Goal: Navigation & Orientation: Find specific page/section

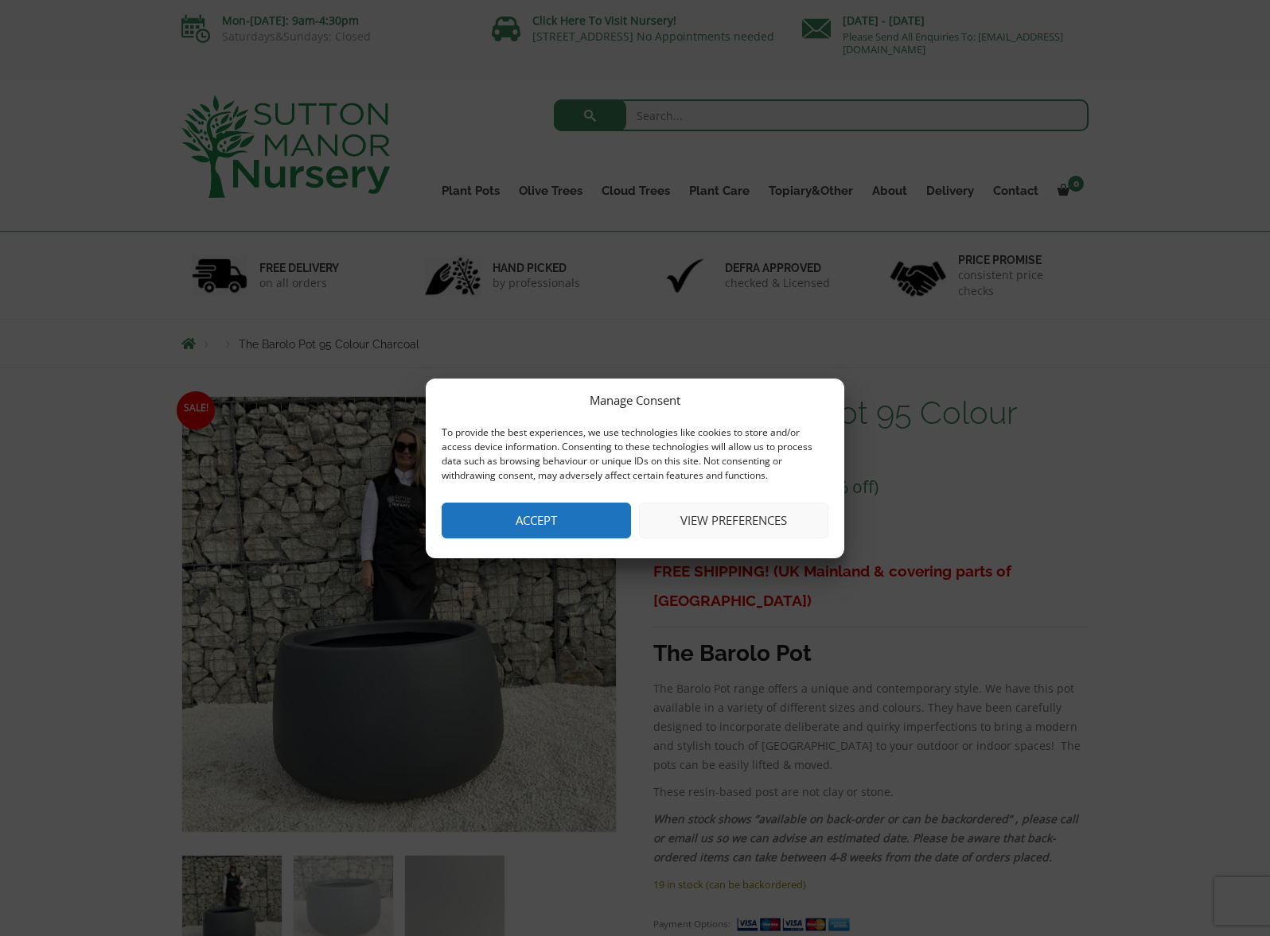
click at [539, 521] on button "Accept" at bounding box center [535, 521] width 189 height 36
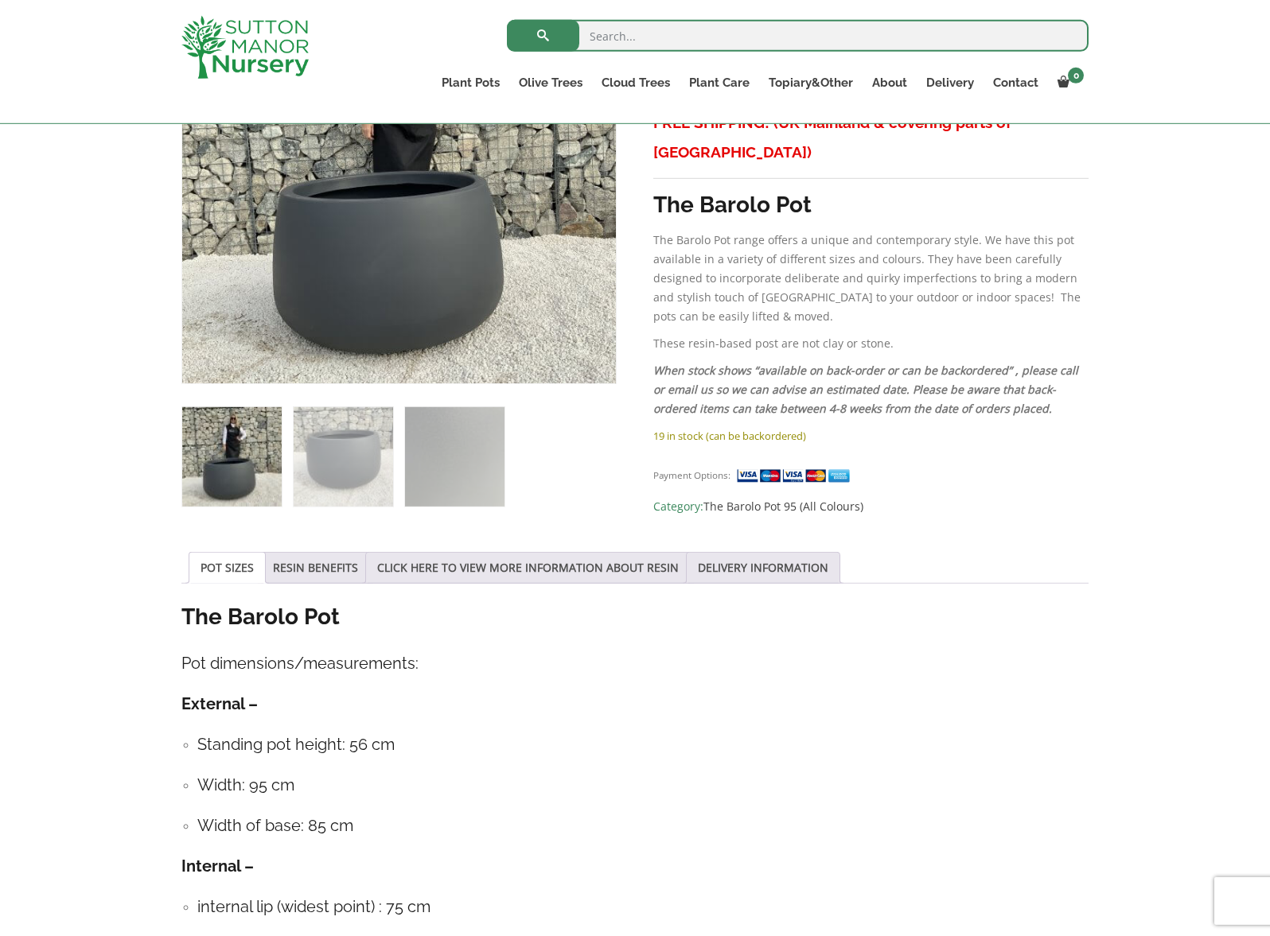
scroll to position [439, 0]
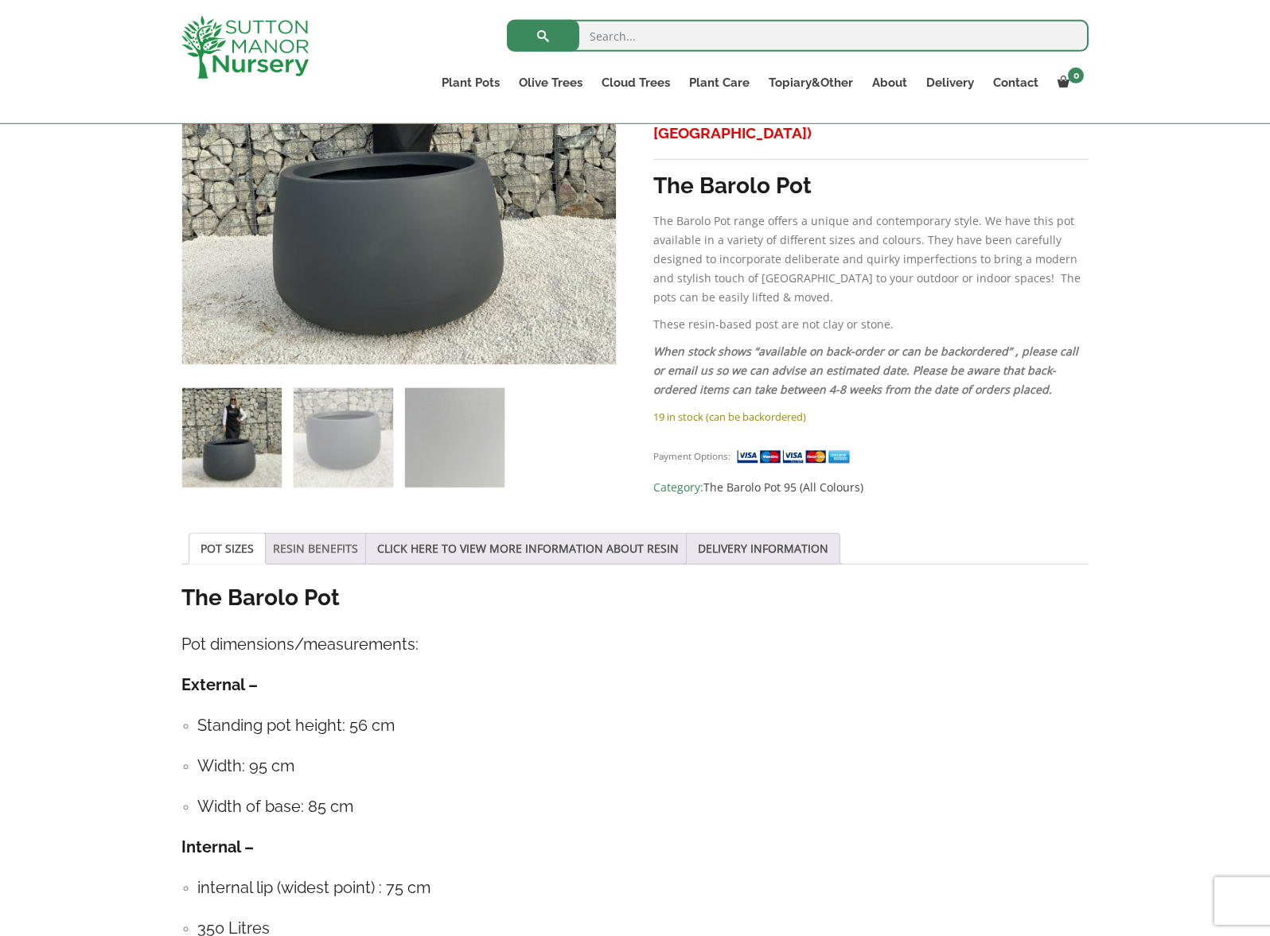
click at [319, 546] on link "RESIN BENEFITS" at bounding box center [315, 549] width 85 height 30
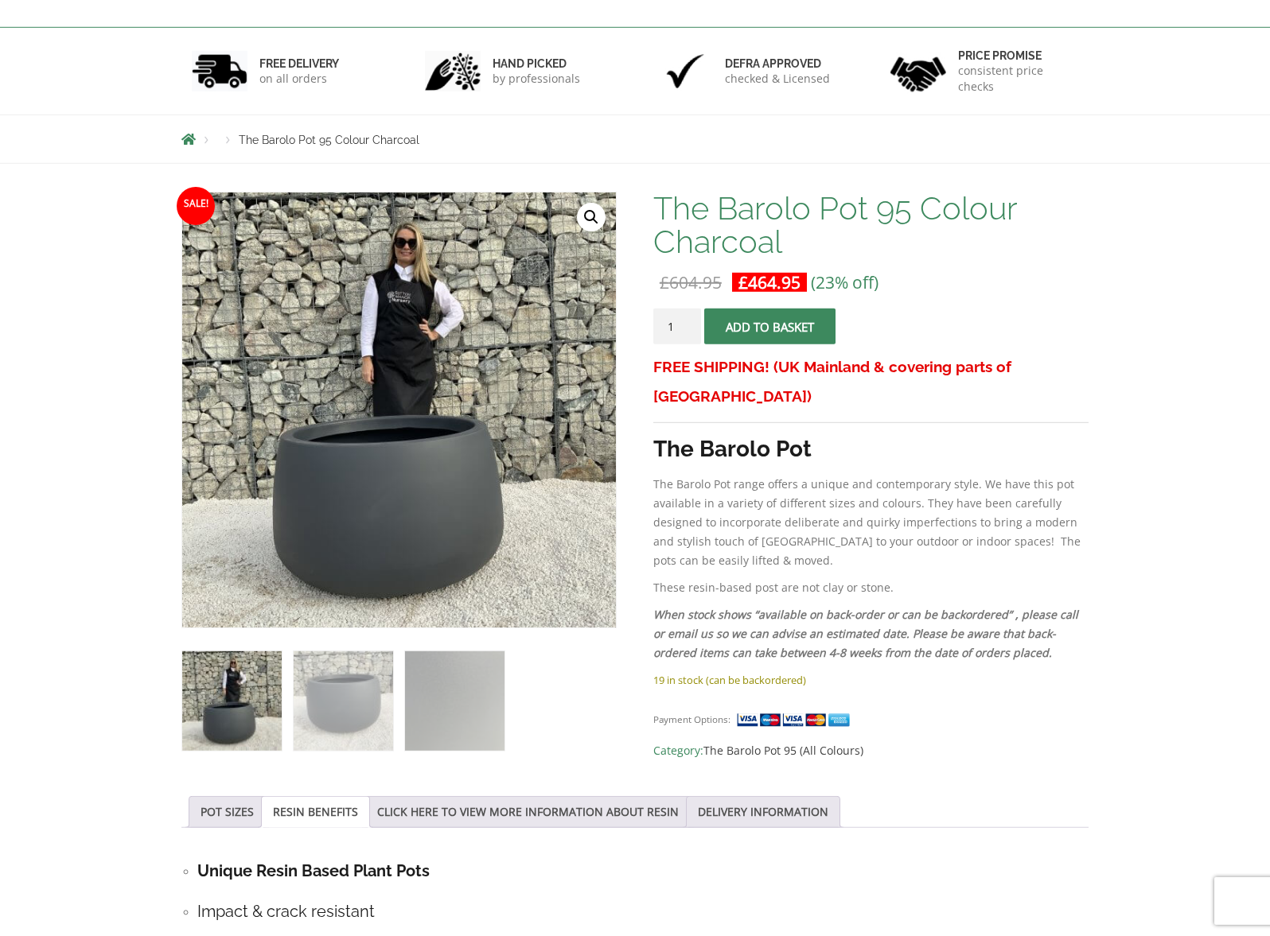
scroll to position [0, 0]
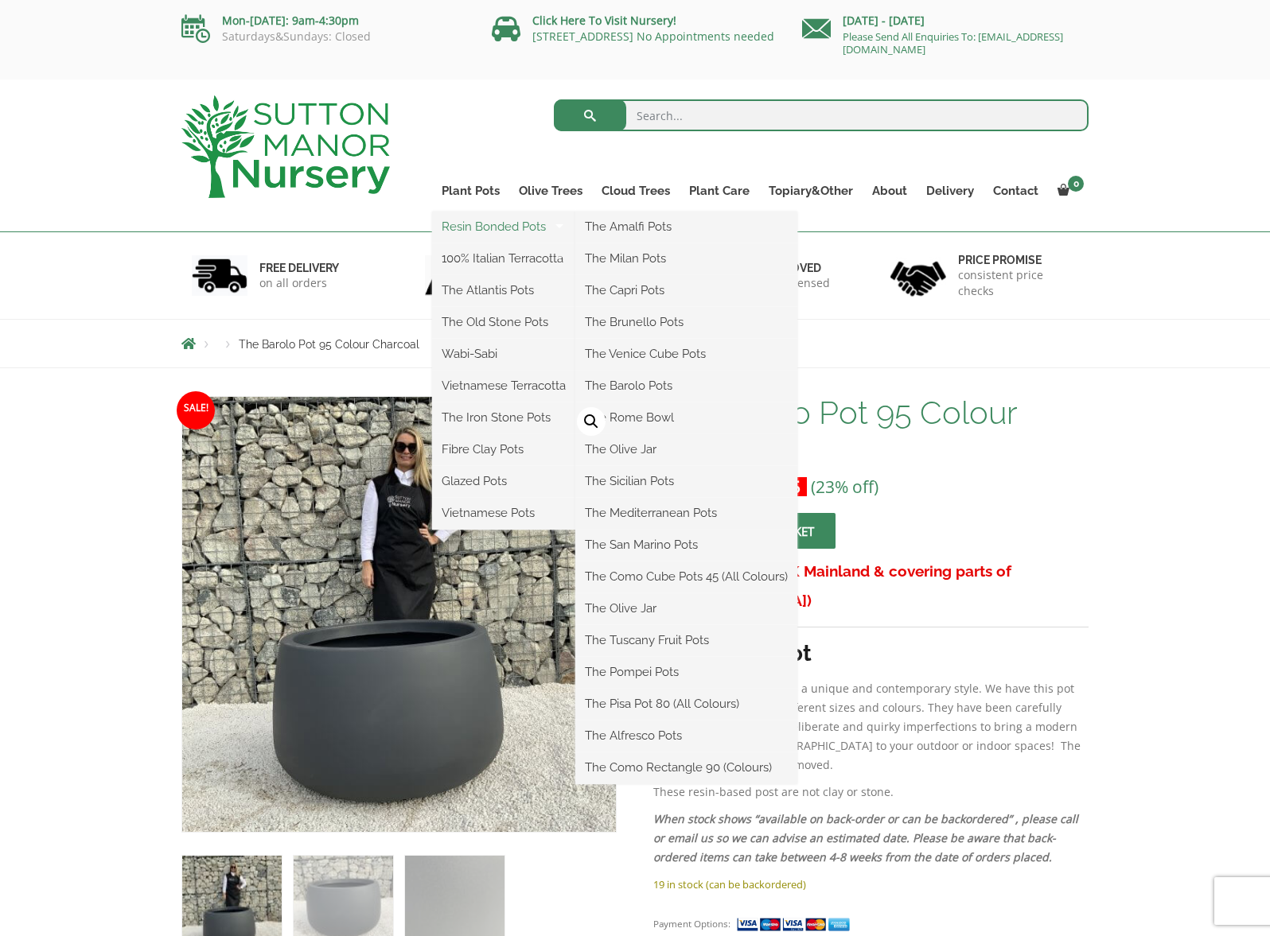
click at [480, 227] on link "Resin Bonded Pots" at bounding box center [503, 227] width 143 height 24
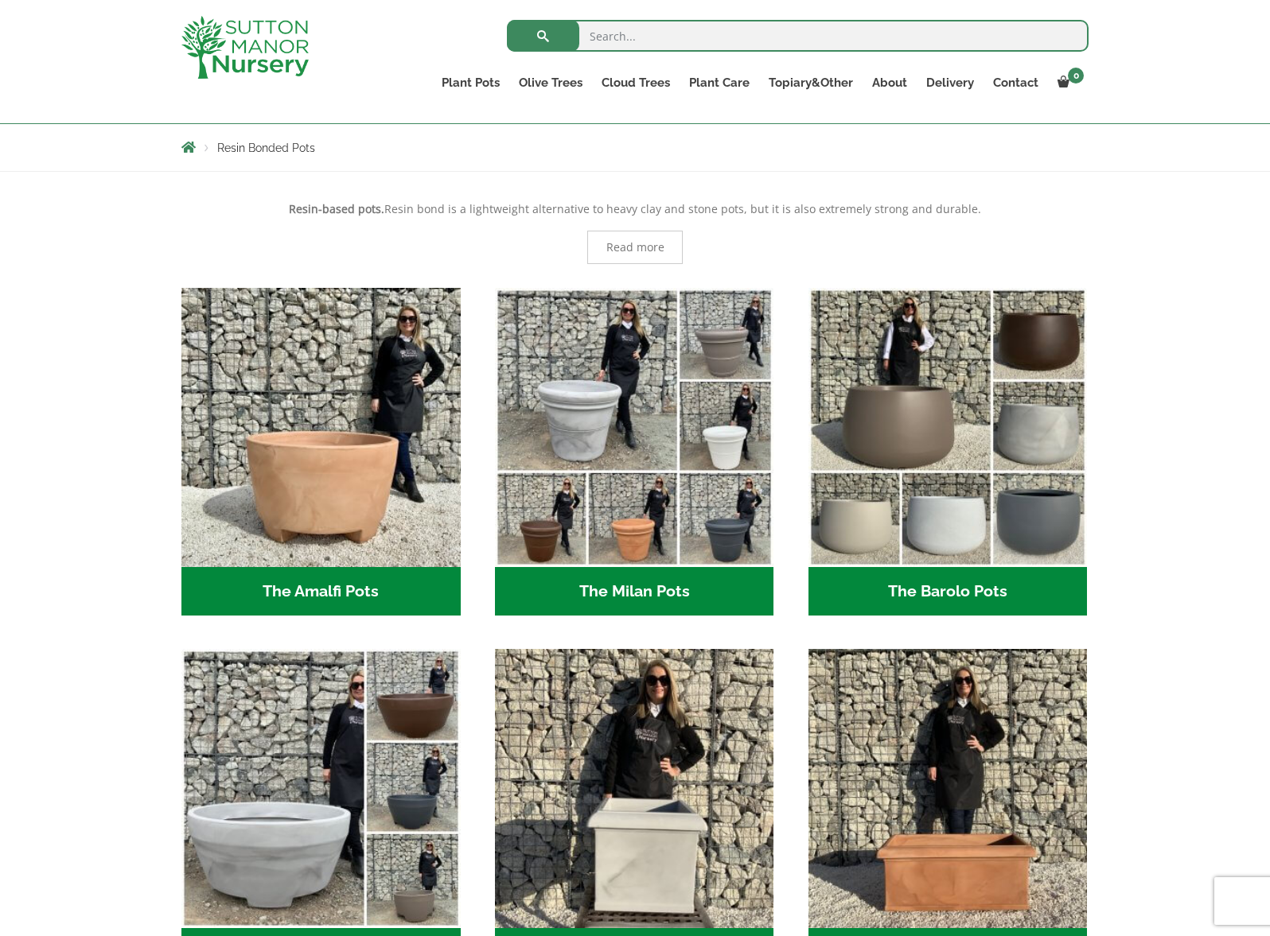
scroll to position [267, 0]
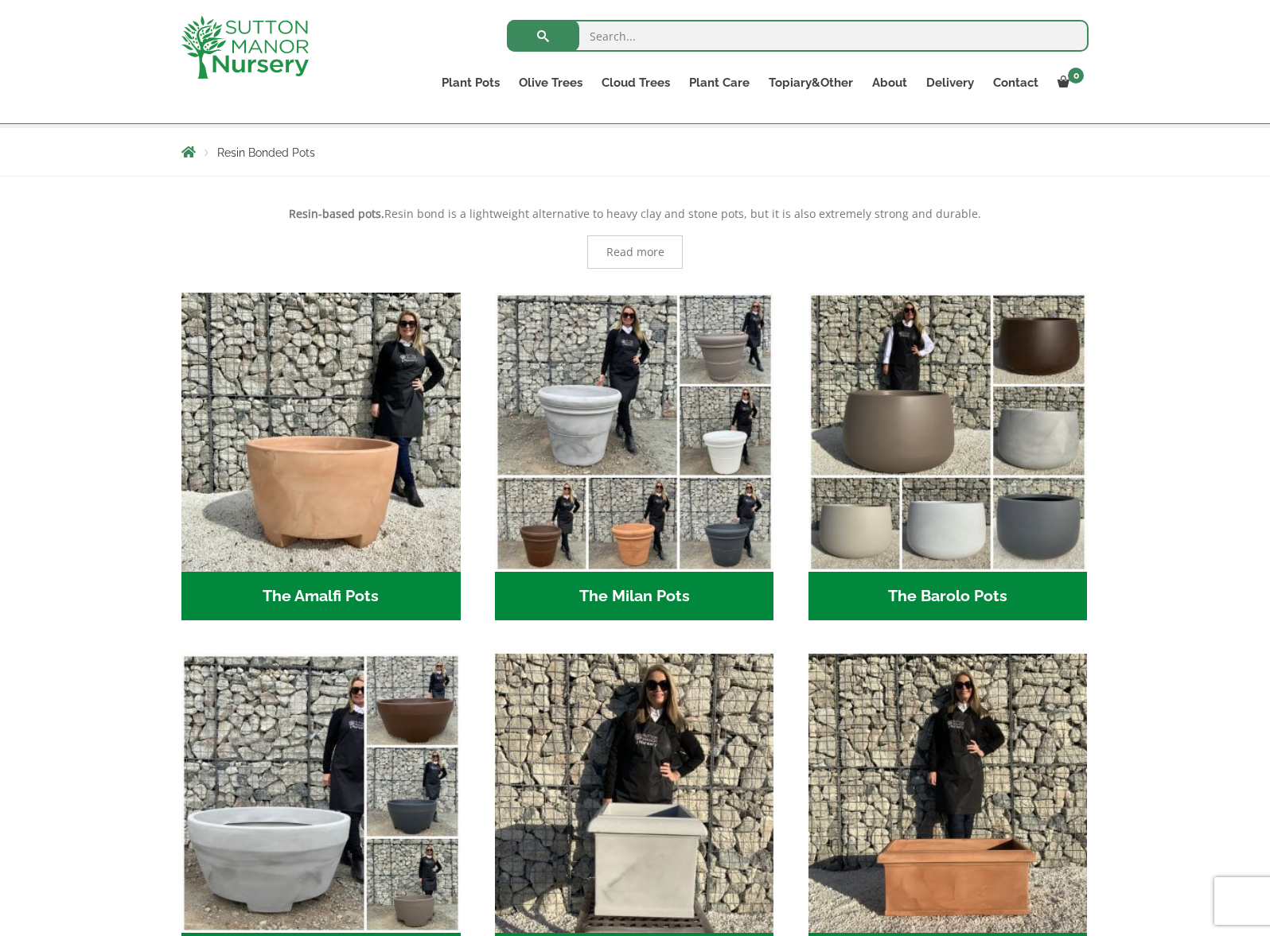
click at [924, 590] on h2 "The Barolo Pots (36)" at bounding box center [947, 596] width 279 height 49
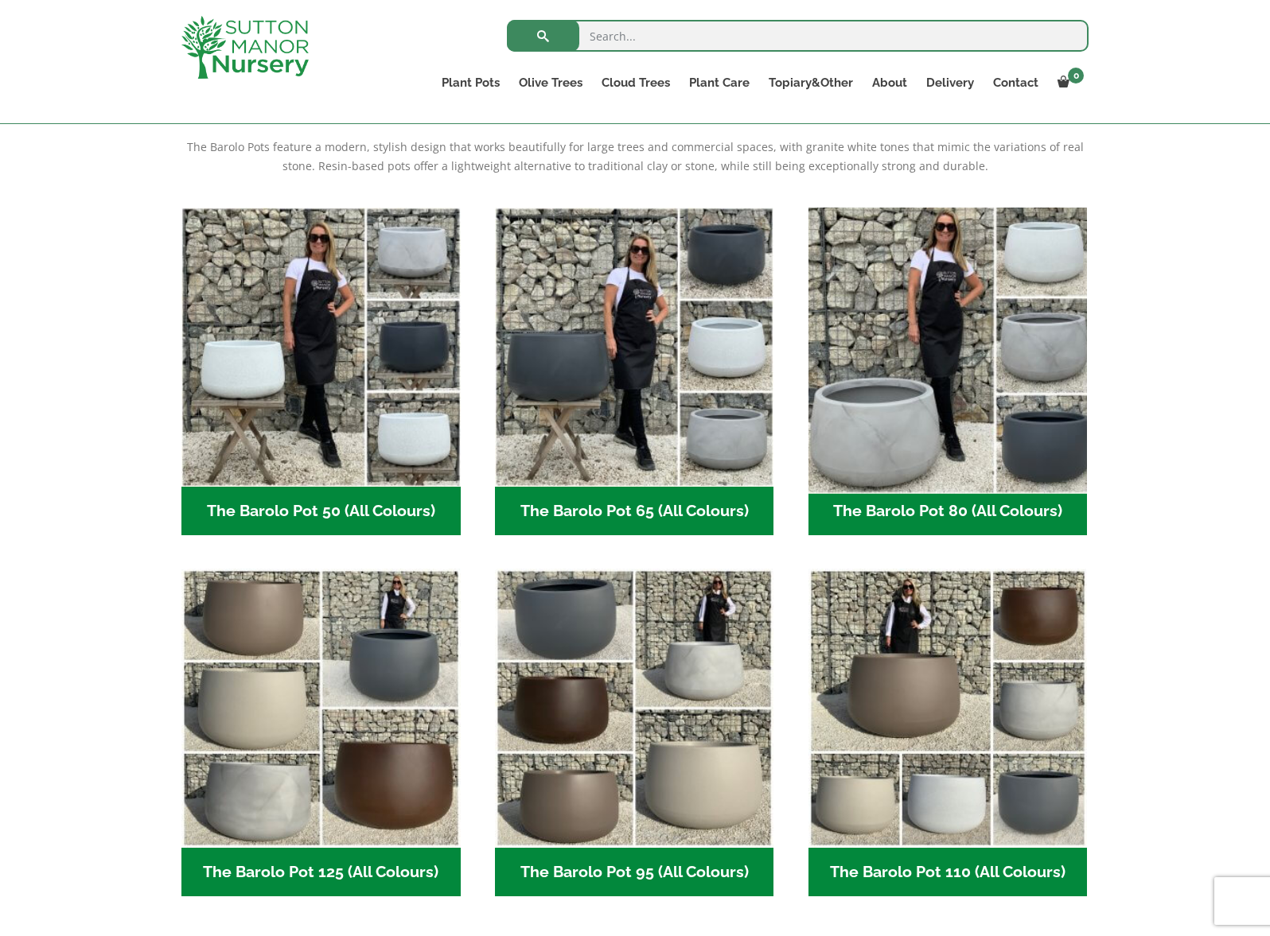
scroll to position [336, 0]
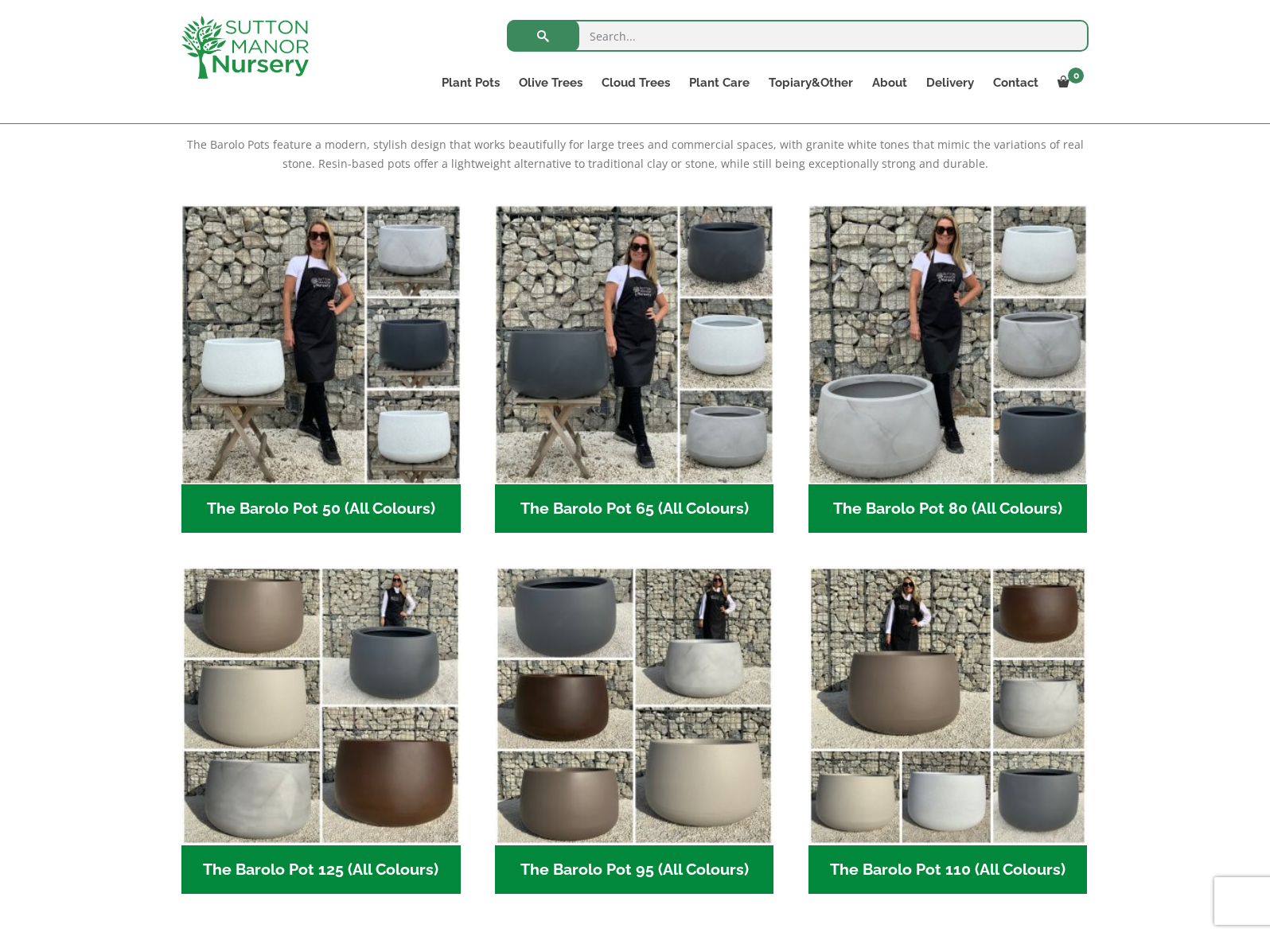
click at [663, 873] on h2 "The Barolo Pot 95 (All Colours) (6)" at bounding box center [634, 870] width 279 height 49
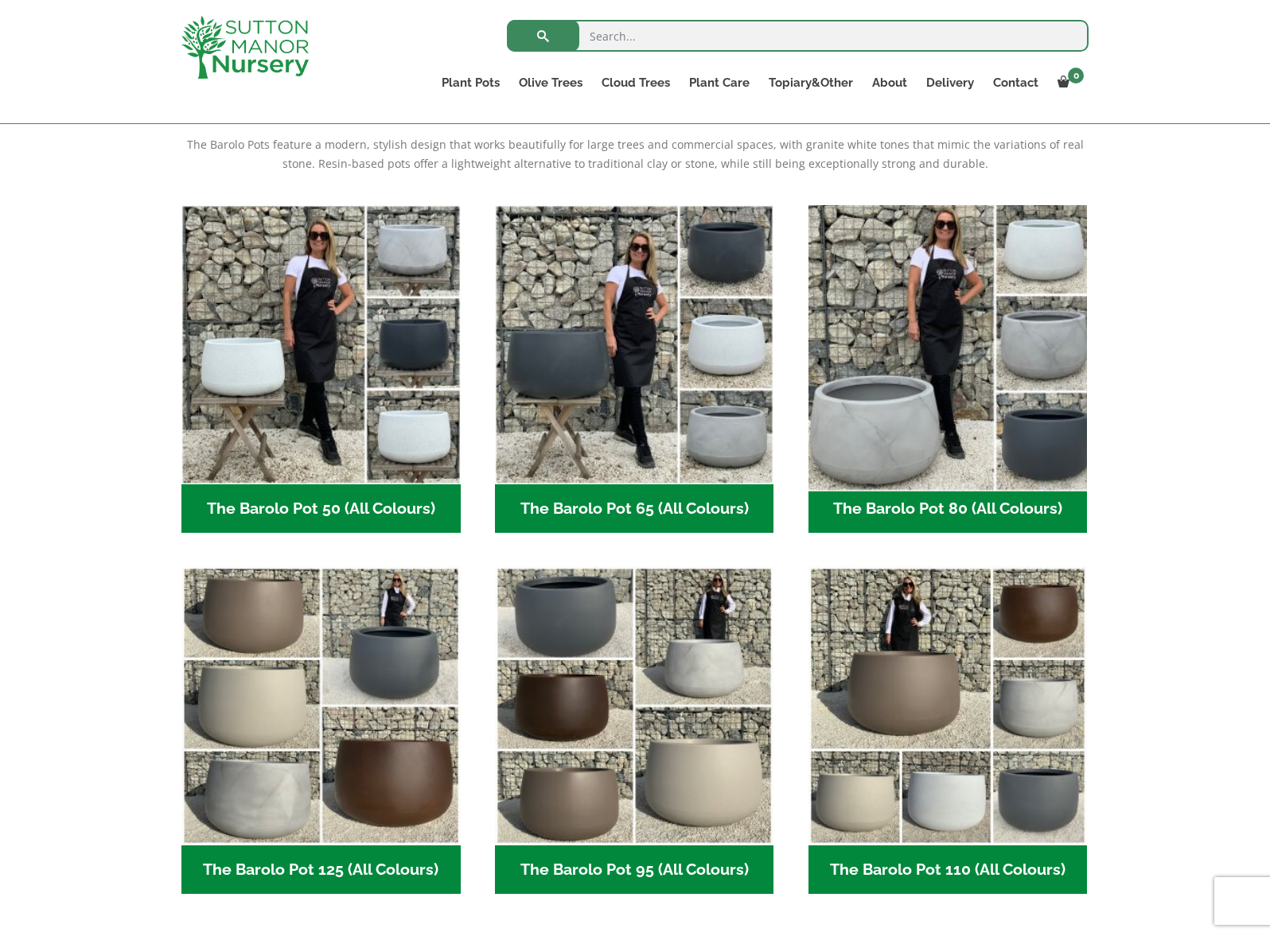
click at [952, 374] on img "Visit product category The Barolo Pot 80 (All Colours)" at bounding box center [947, 344] width 293 height 293
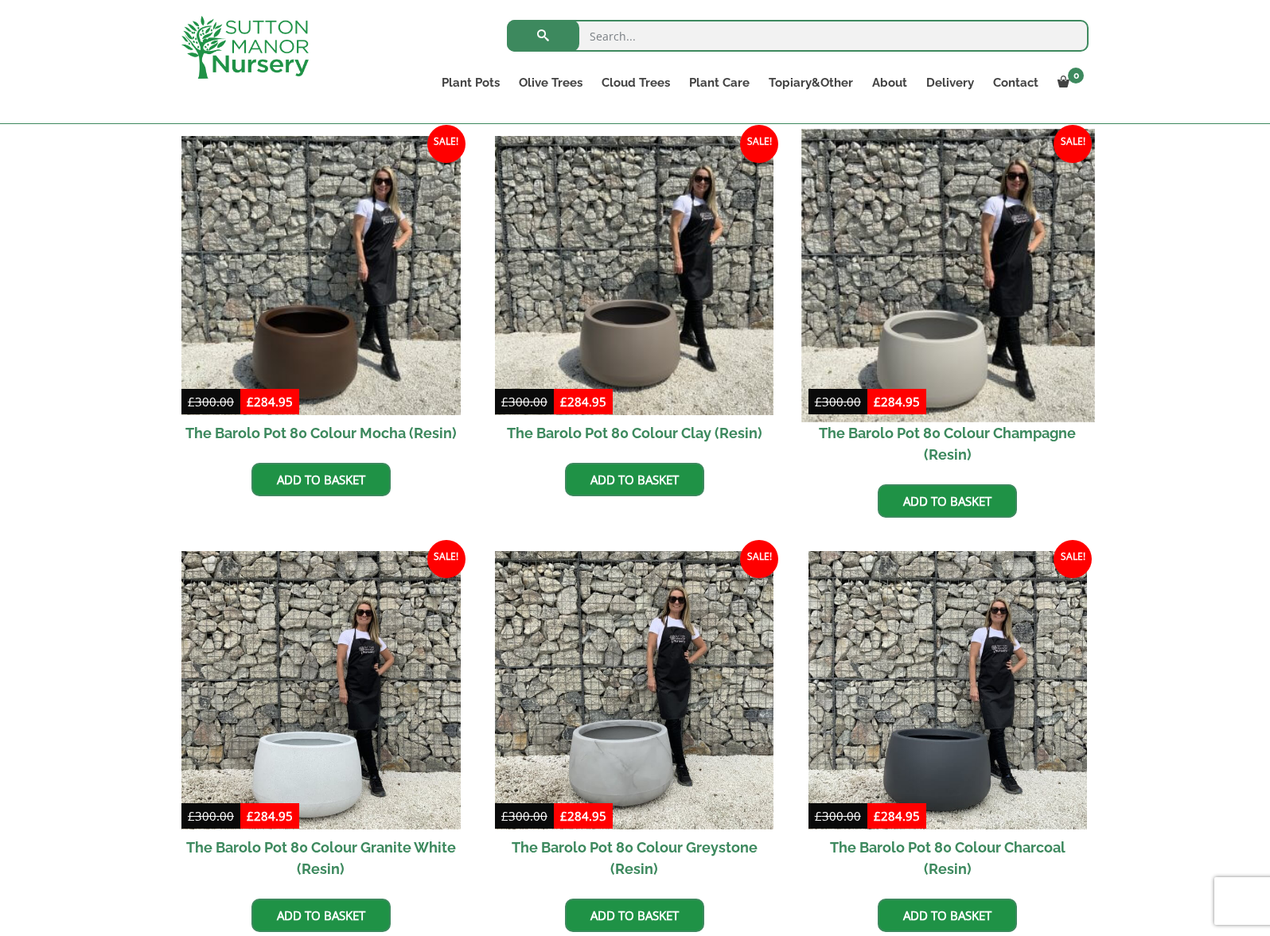
scroll to position [392, 0]
